Goal: Information Seeking & Learning: Learn about a topic

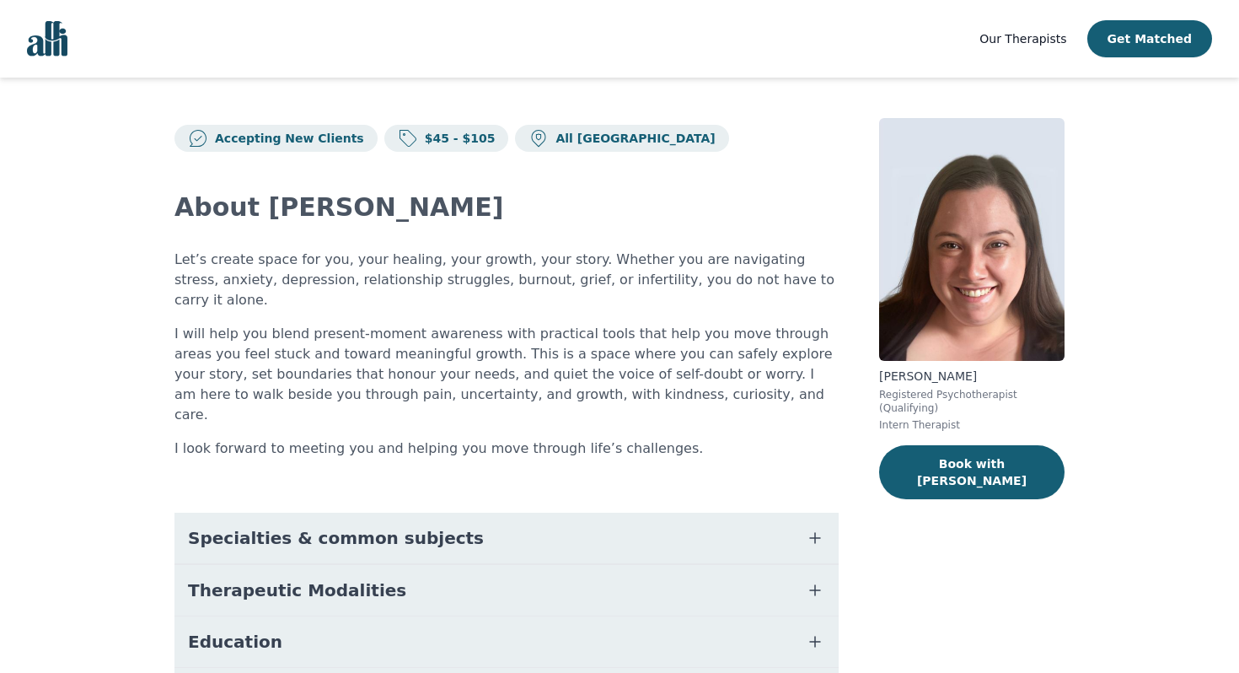
click at [46, 45] on img "Global" at bounding box center [47, 38] width 40 height 35
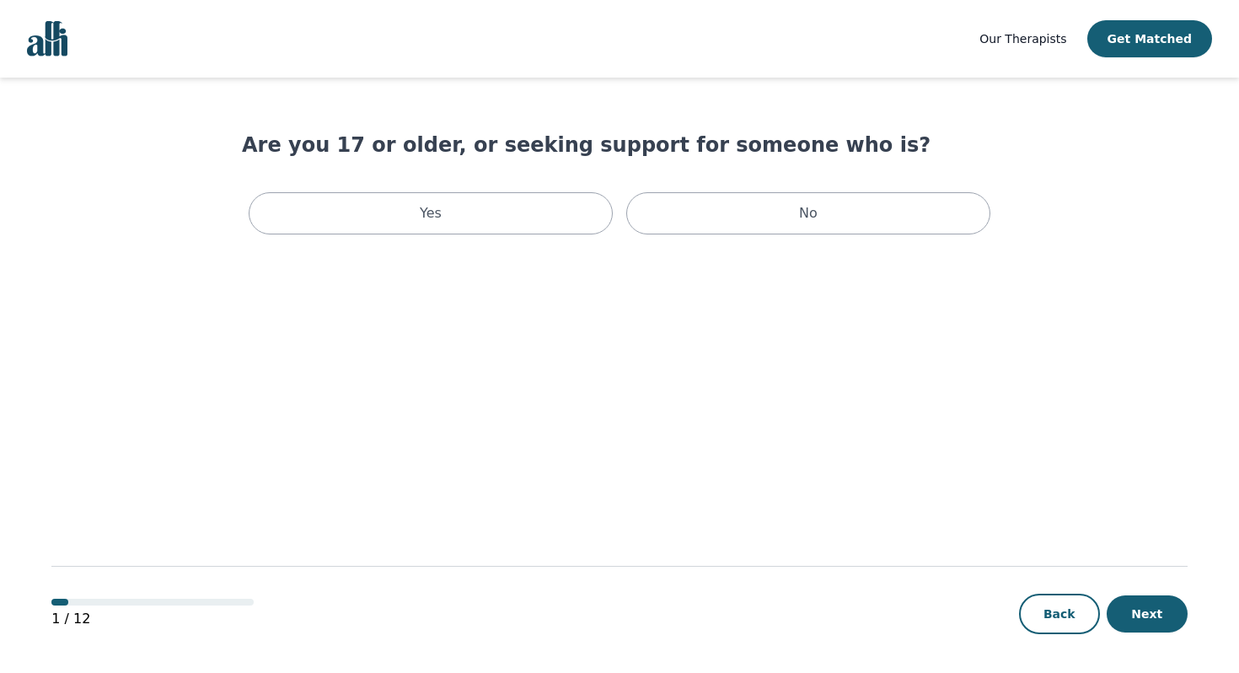
click at [58, 42] on img "Global" at bounding box center [47, 38] width 40 height 35
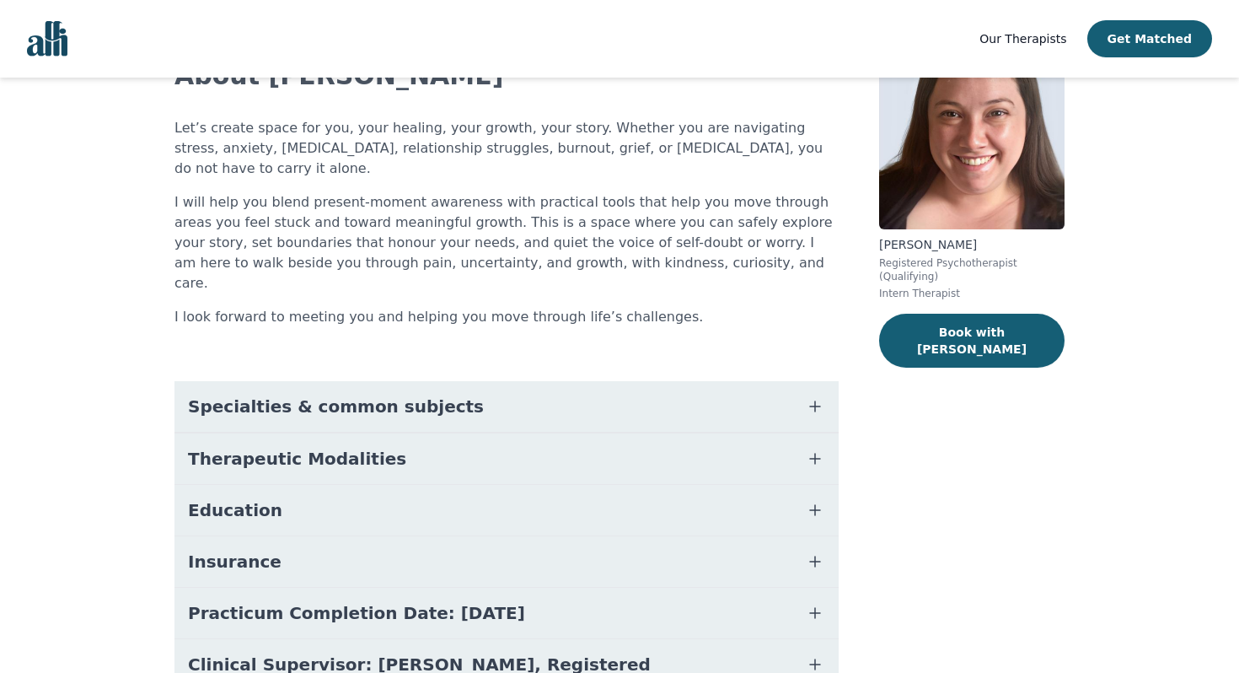
scroll to position [189, 0]
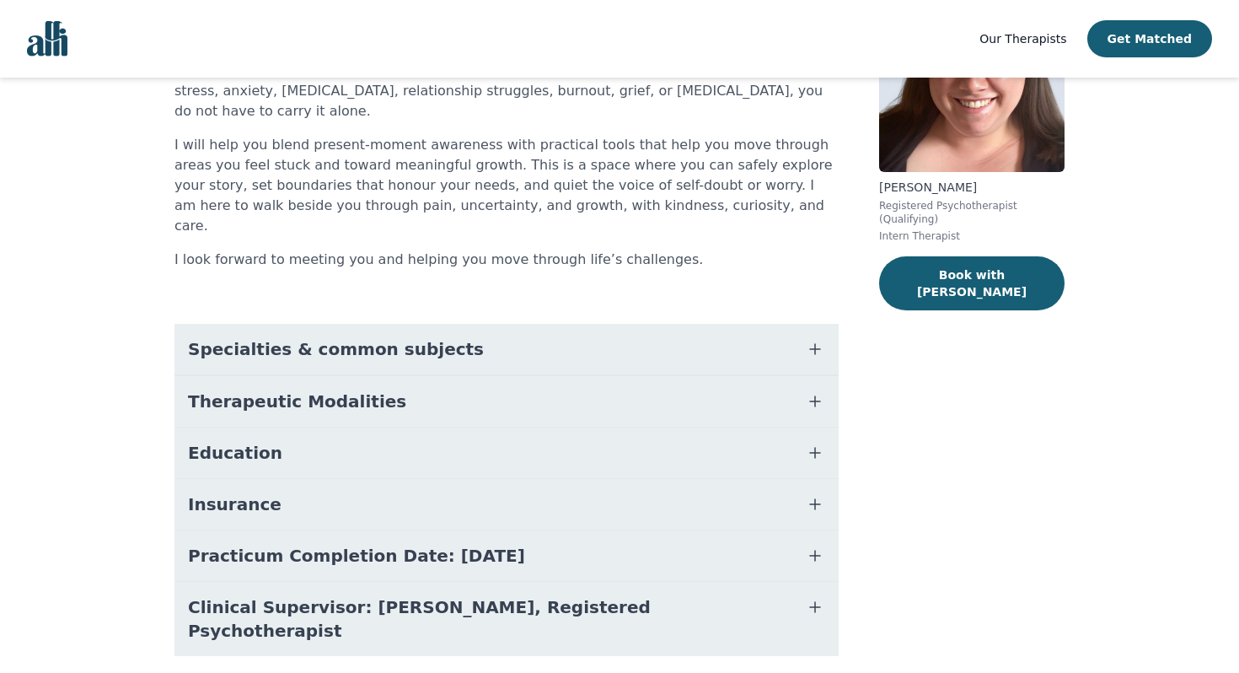
click at [422, 595] on span "Clinical Supervisor: [PERSON_NAME], Registered Psychotherapist" at bounding box center [486, 618] width 597 height 47
click at [423, 376] on button "Therapeutic Modalities" at bounding box center [507, 401] width 664 height 51
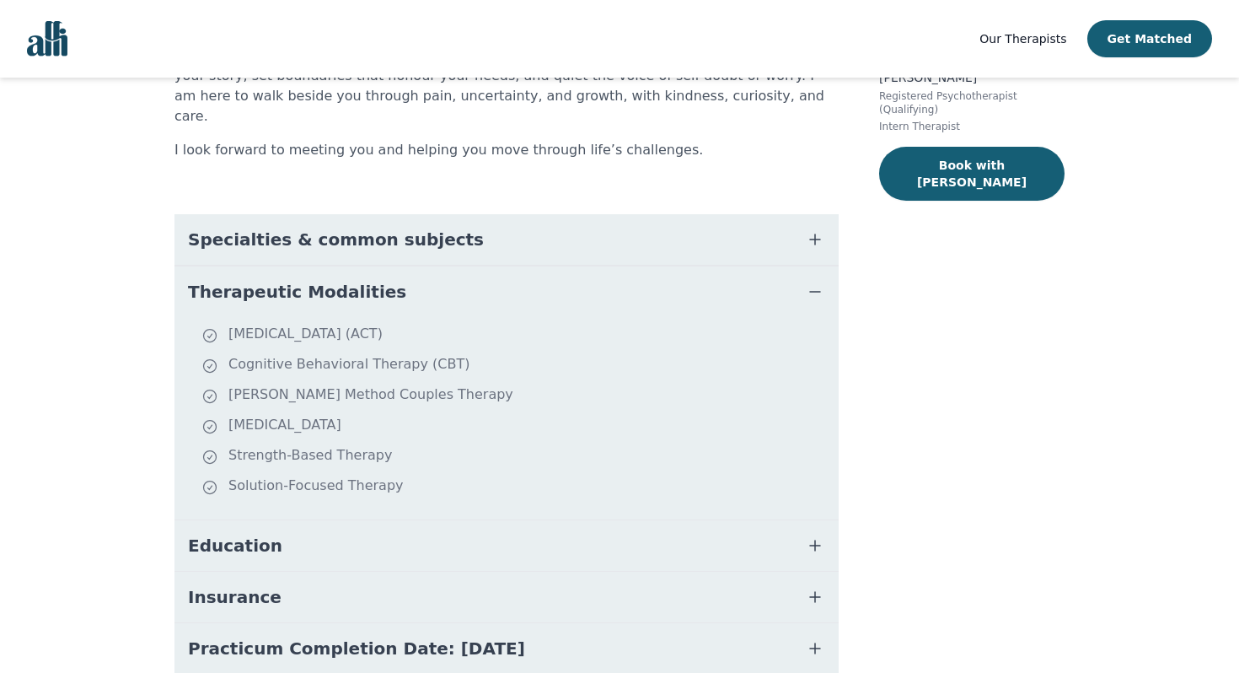
scroll to position [288, 0]
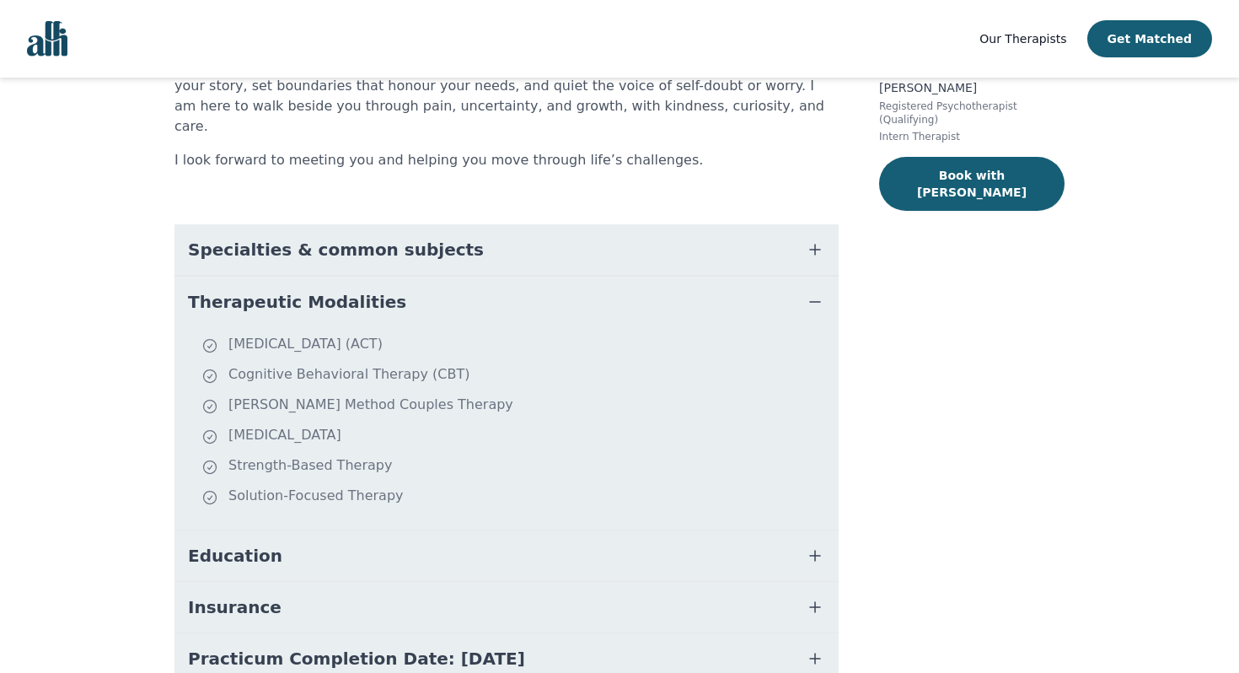
click at [416, 238] on span "Specialties & common subjects" at bounding box center [336, 250] width 296 height 24
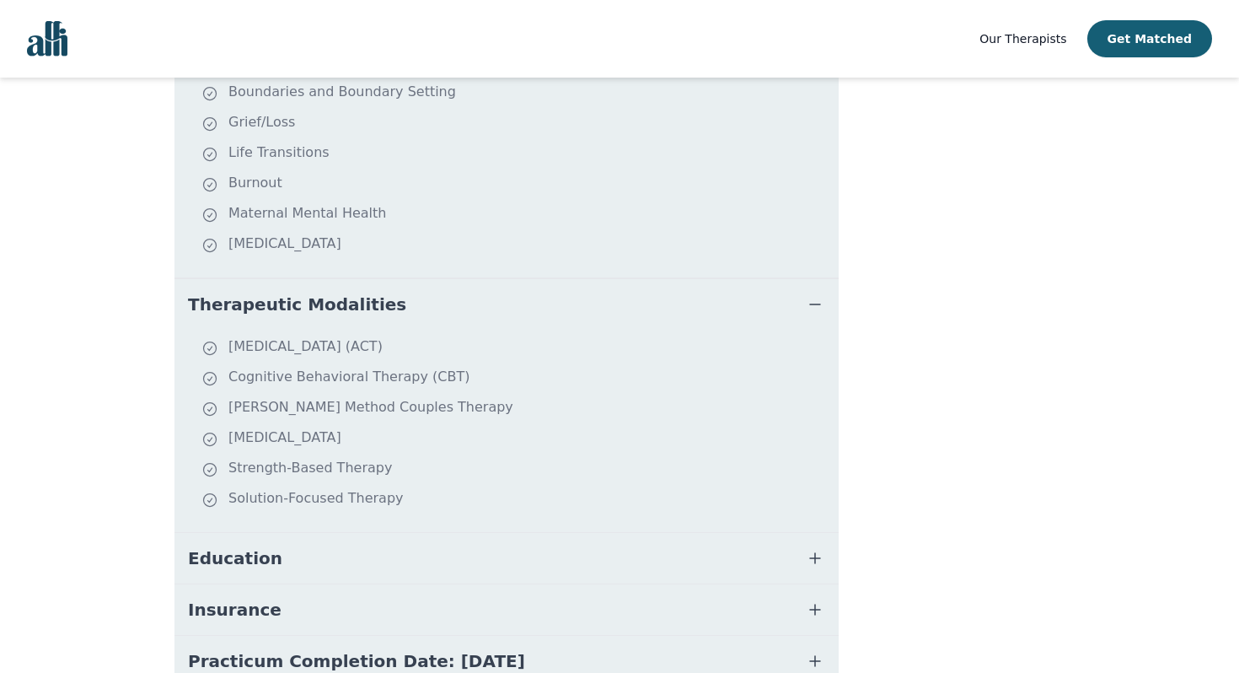
scroll to position [803, 0]
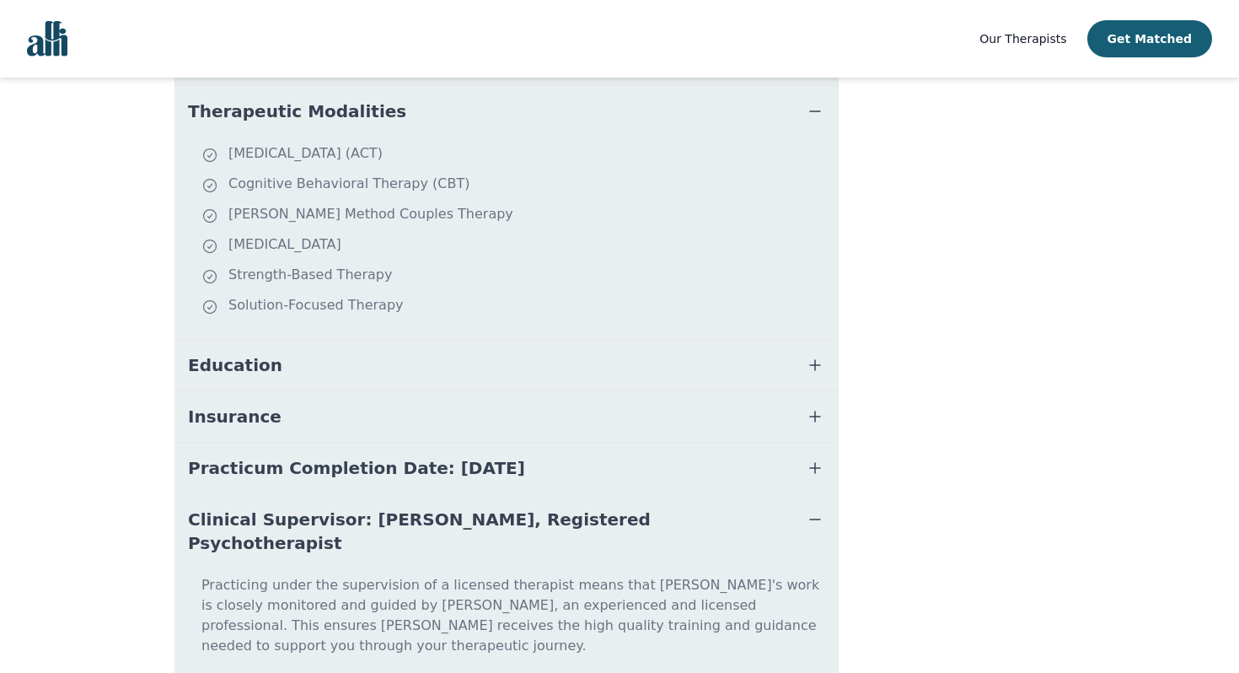
click at [367, 391] on button "Insurance" at bounding box center [507, 416] width 664 height 51
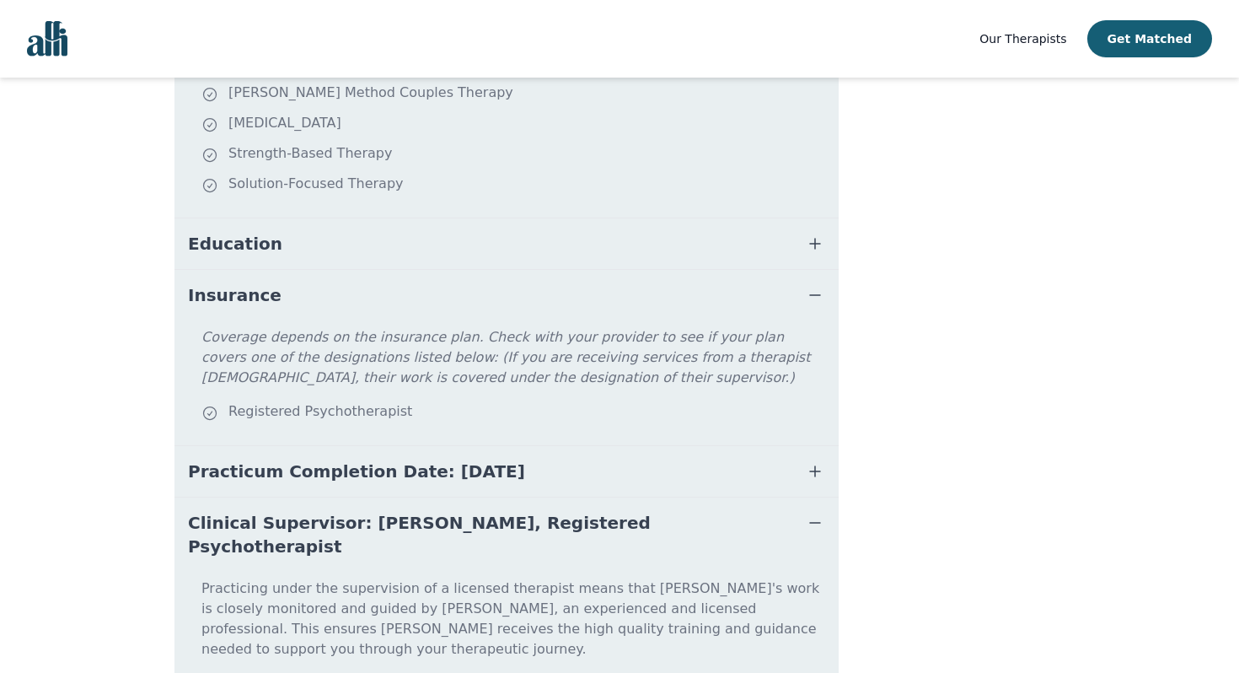
scroll to position [927, 0]
